Goal: Task Accomplishment & Management: Use online tool/utility

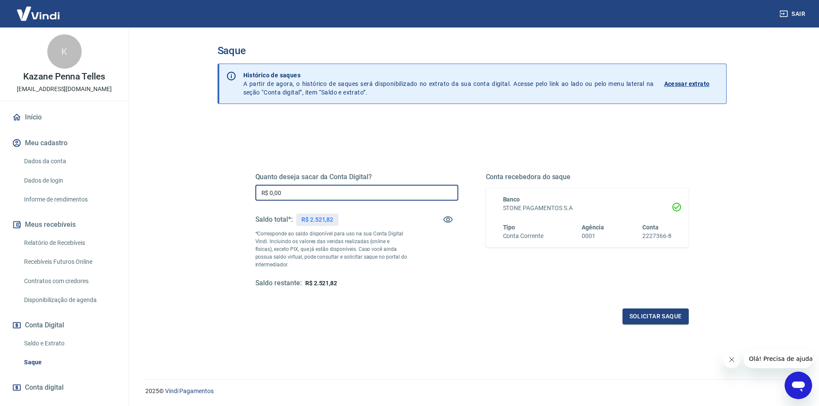
click at [367, 189] on input "R$ 0,00" at bounding box center [356, 193] width 203 height 16
type input "R$ 2.521,00"
click at [644, 316] on button "Solicitar saque" at bounding box center [656, 317] width 66 height 16
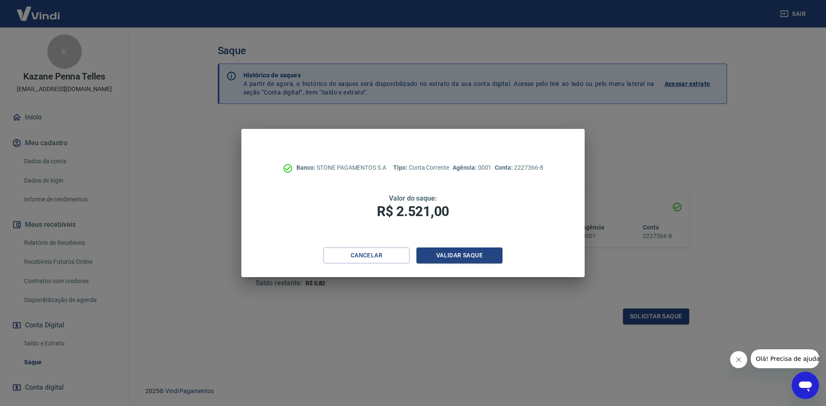
click at [474, 243] on div "Banco: STONE PAGAMENTOS S.A Tipo: Conta Corrente Agência: 0001 Conta: 2227366-8…" at bounding box center [412, 188] width 343 height 119
click at [474, 255] on button "Validar saque" at bounding box center [459, 256] width 86 height 16
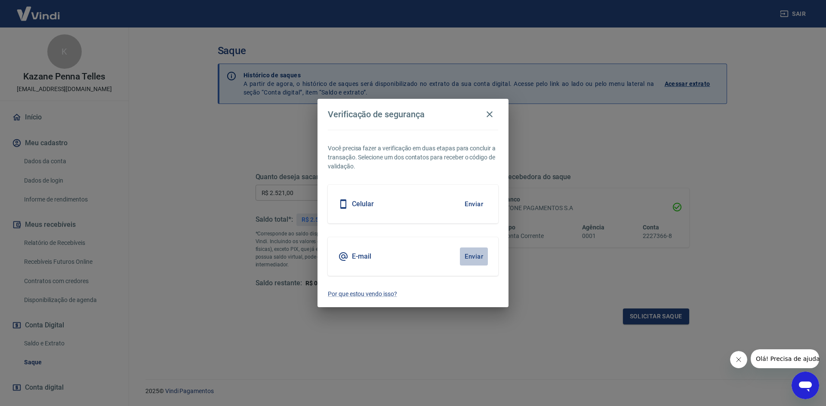
click at [472, 254] on button "Enviar" at bounding box center [474, 257] width 28 height 18
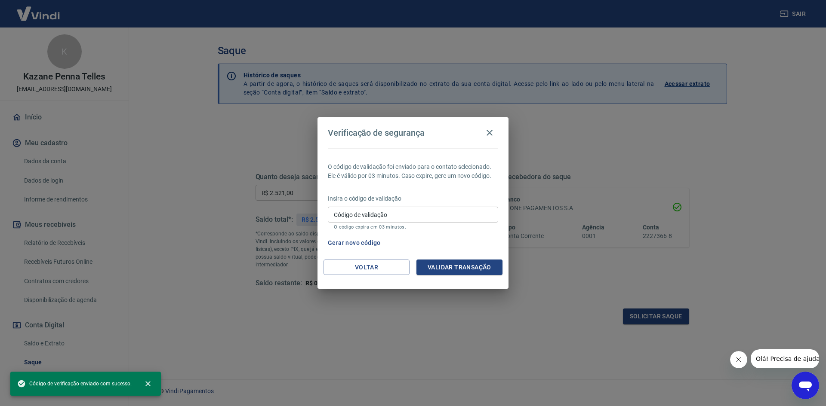
click at [430, 214] on input "Código de validação" at bounding box center [413, 215] width 170 height 16
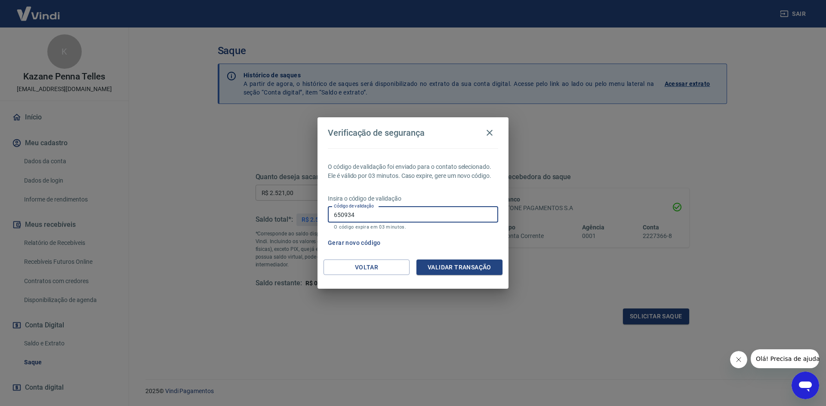
type input "650934"
click at [458, 265] on button "Validar transação" at bounding box center [459, 268] width 86 height 16
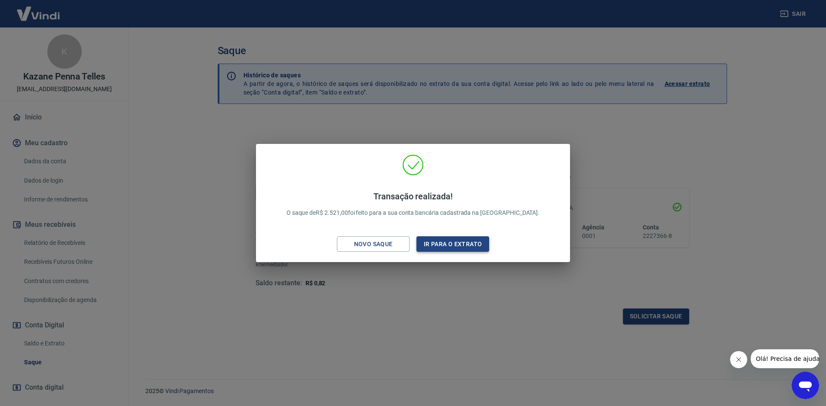
click at [436, 247] on button "Ir para o extrato" at bounding box center [452, 245] width 73 height 16
